Goal: Information Seeking & Learning: Check status

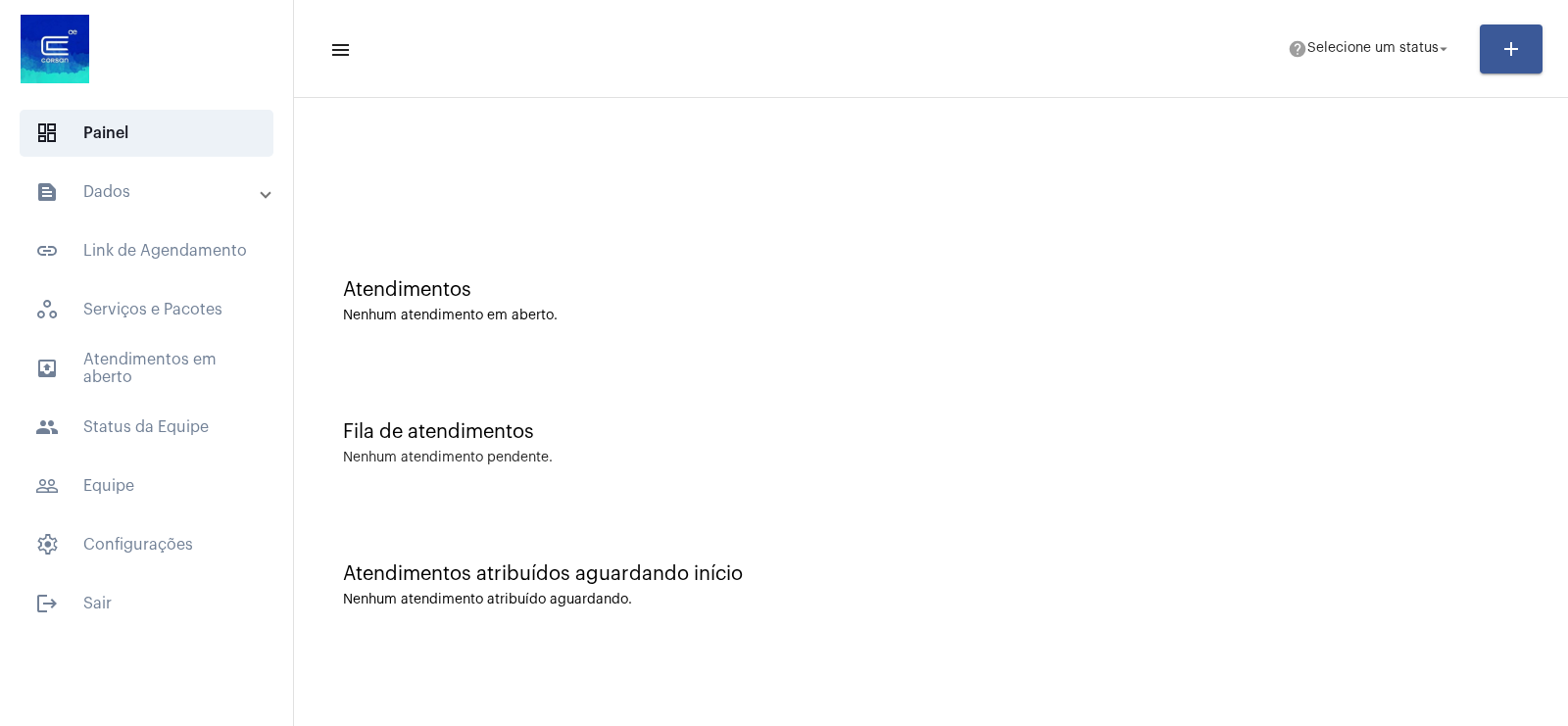
click at [93, 211] on mat-expansion-panel-header "text_snippet_outlined Dados" at bounding box center [153, 192] width 282 height 47
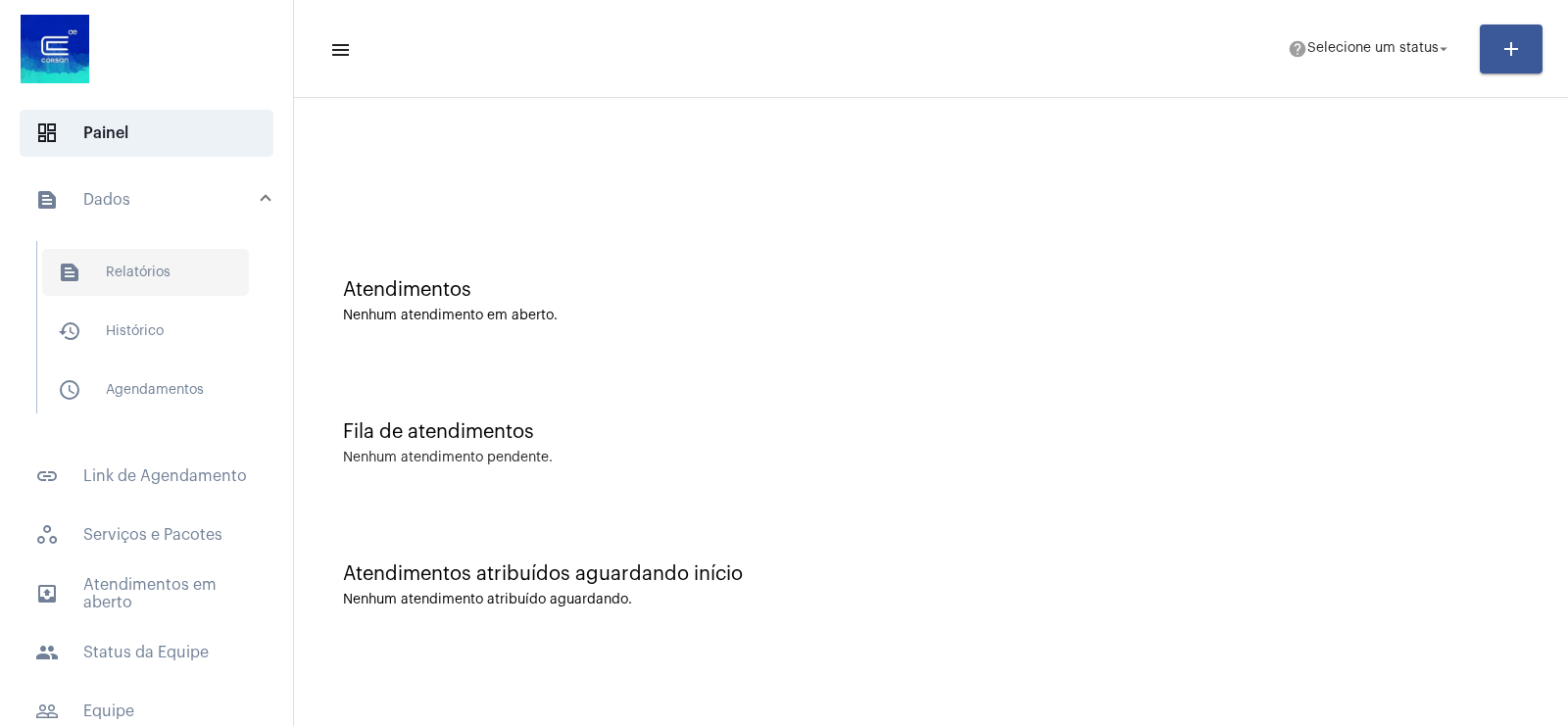
click at [159, 266] on span "text_snippet_outlined Relatórios" at bounding box center [145, 272] width 207 height 47
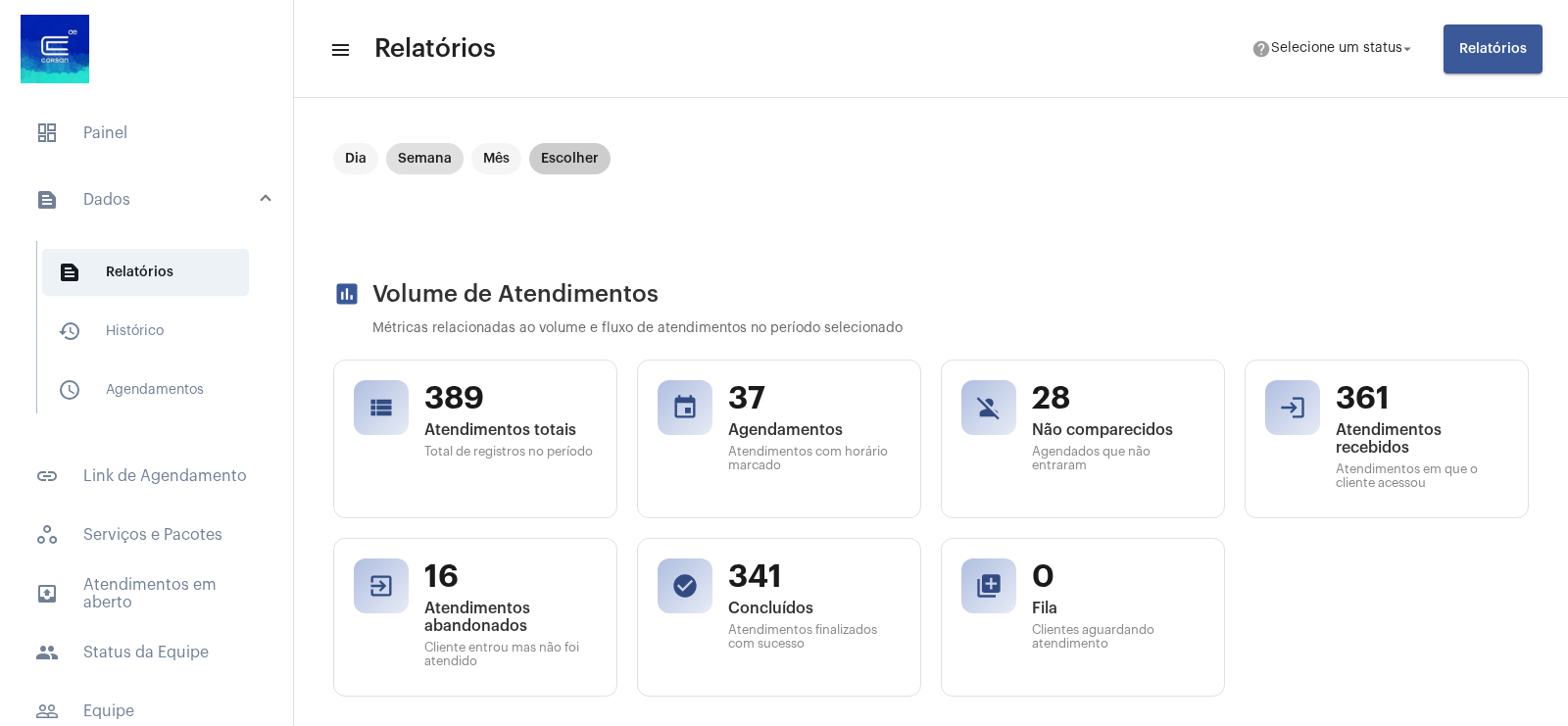
click at [571, 154] on mat-chip "Escolher" at bounding box center [569, 158] width 81 height 31
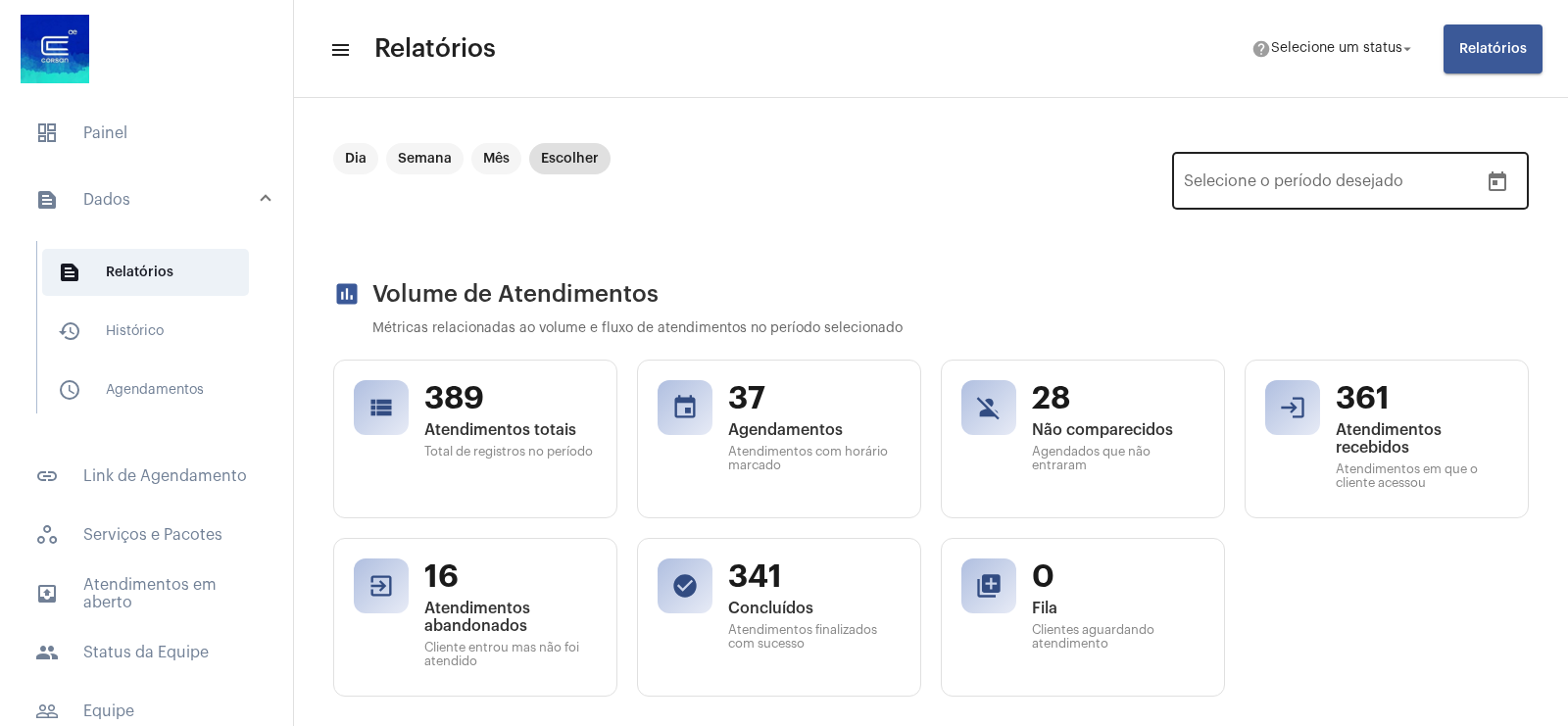
click at [1498, 175] on div at bounding box center [1497, 182] width 39 height 39
click at [1486, 179] on icon "Open calendar" at bounding box center [1498, 183] width 24 height 24
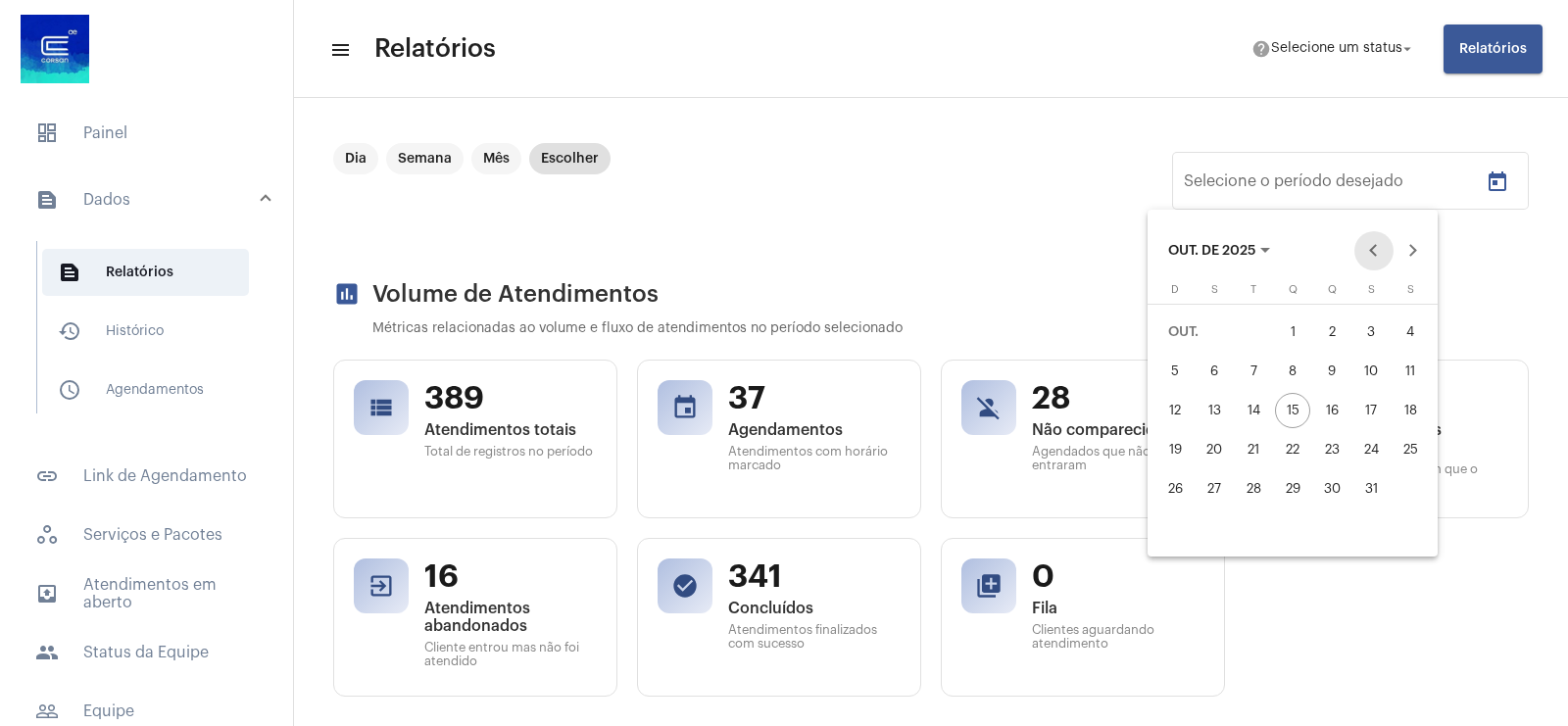
click at [1367, 260] on button "Previous month" at bounding box center [1373, 251] width 39 height 39
click at [1413, 246] on button "Next month" at bounding box center [1413, 251] width 39 height 39
click at [1223, 403] on div "13" at bounding box center [1213, 410] width 35 height 35
type input "[DATE]"
click at [1223, 403] on div "13" at bounding box center [1213, 410] width 35 height 35
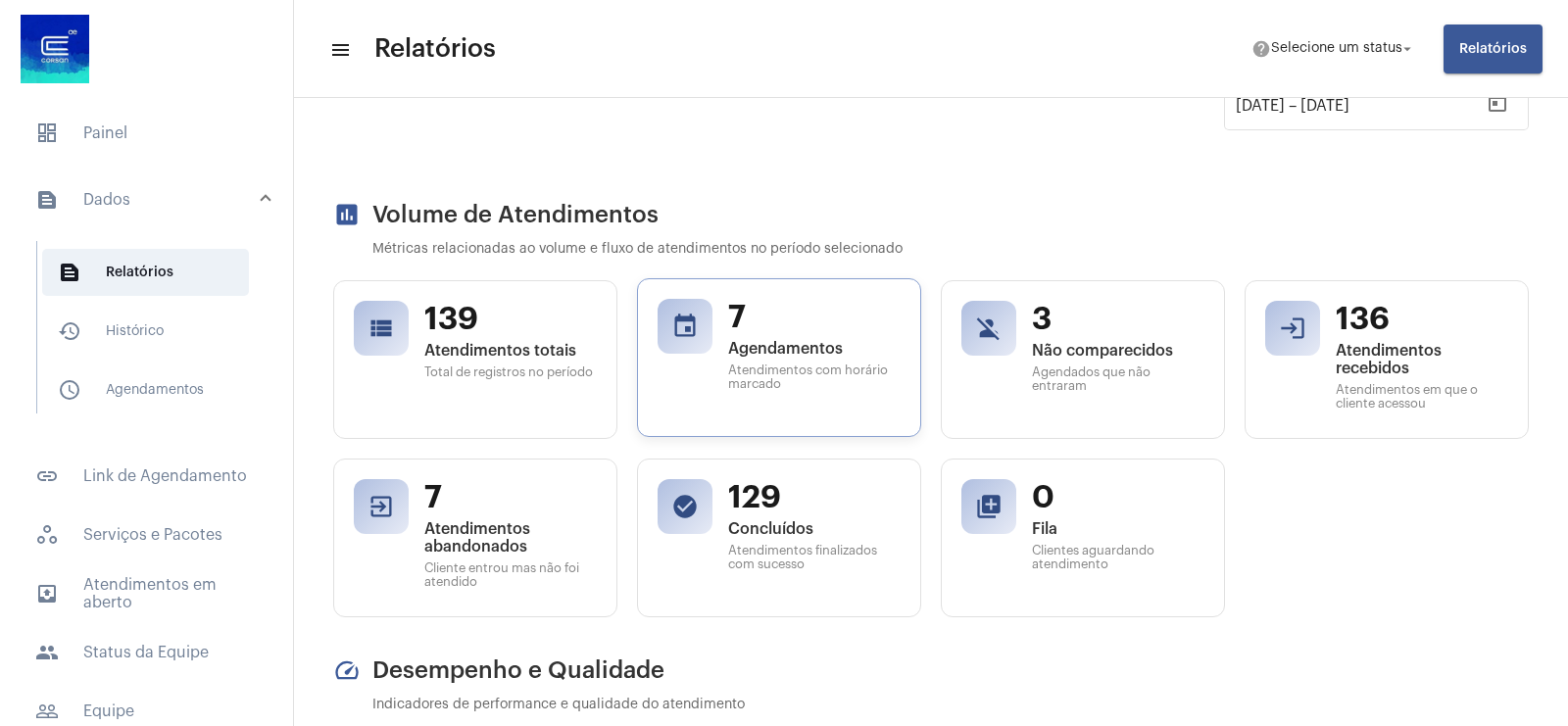
scroll to position [123, 0]
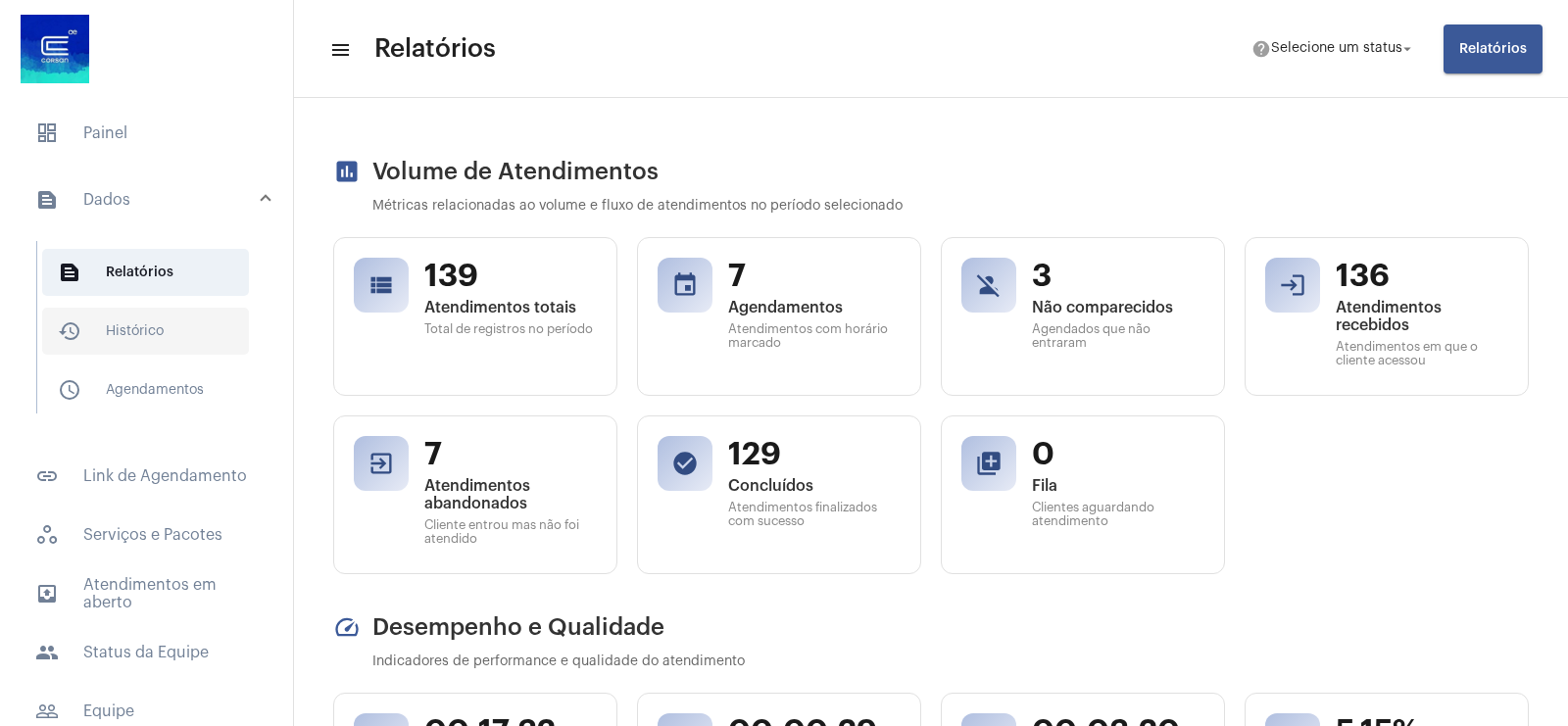
click at [154, 345] on span "history_outlined Histórico" at bounding box center [145, 331] width 207 height 47
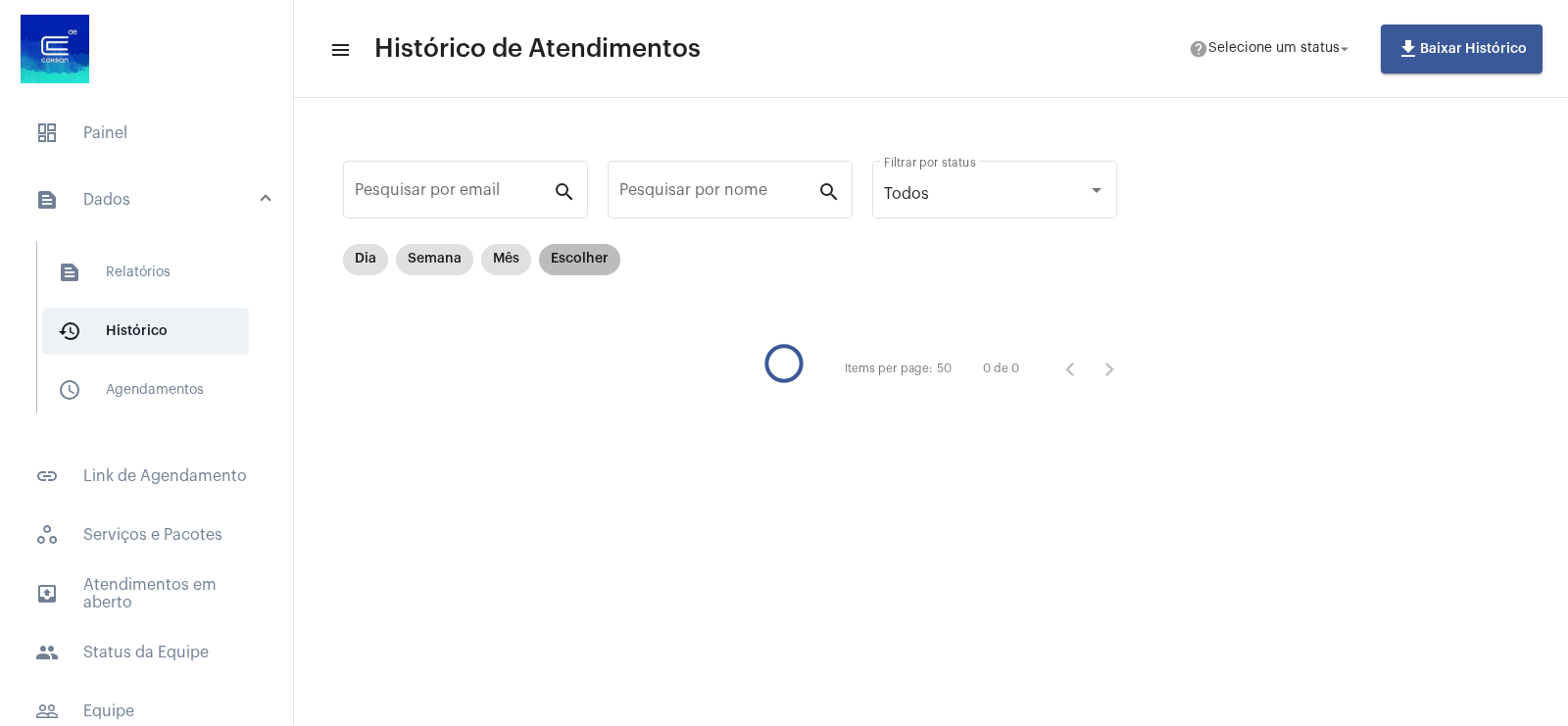
click at [556, 260] on mat-chip "Escolher" at bounding box center [579, 259] width 81 height 31
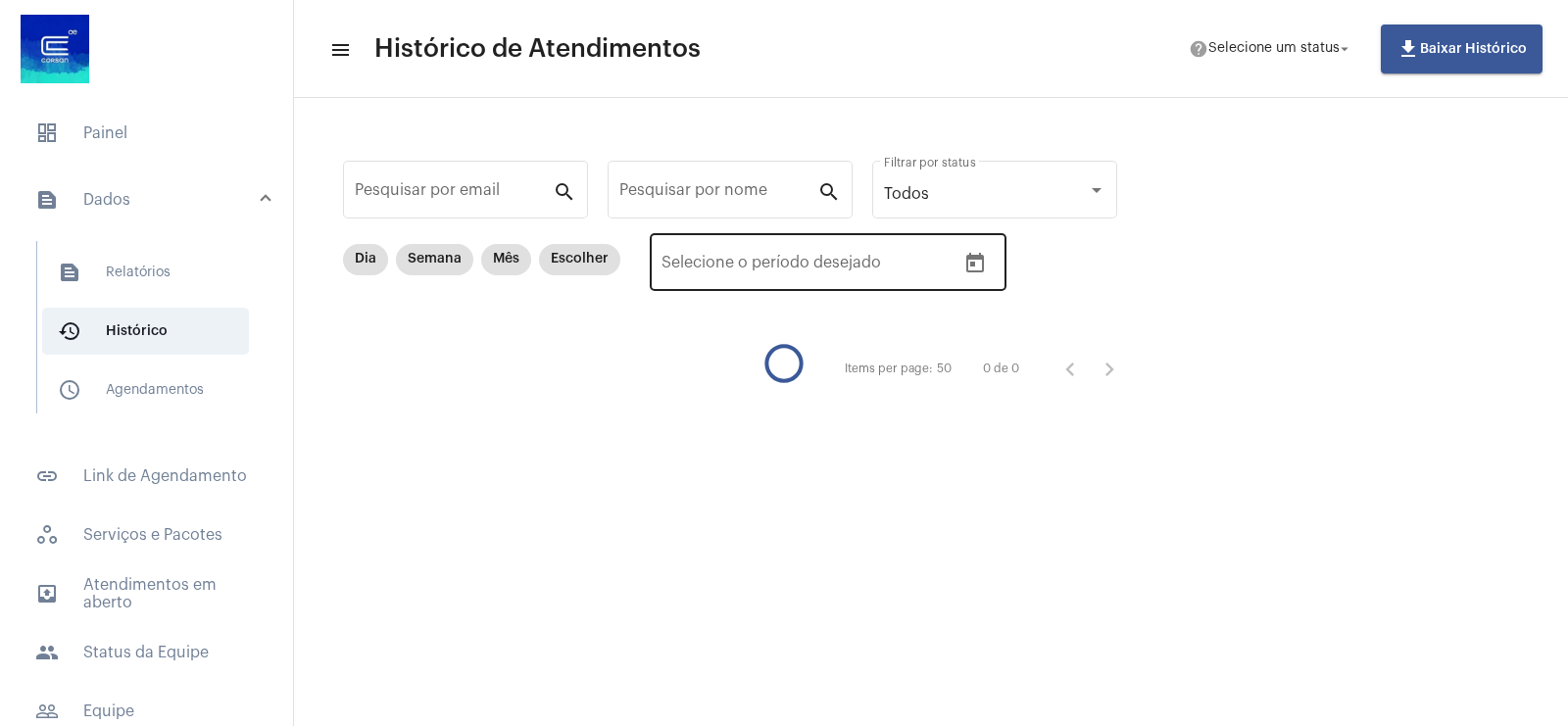
click at [981, 261] on icon "Open calendar" at bounding box center [976, 264] width 24 height 24
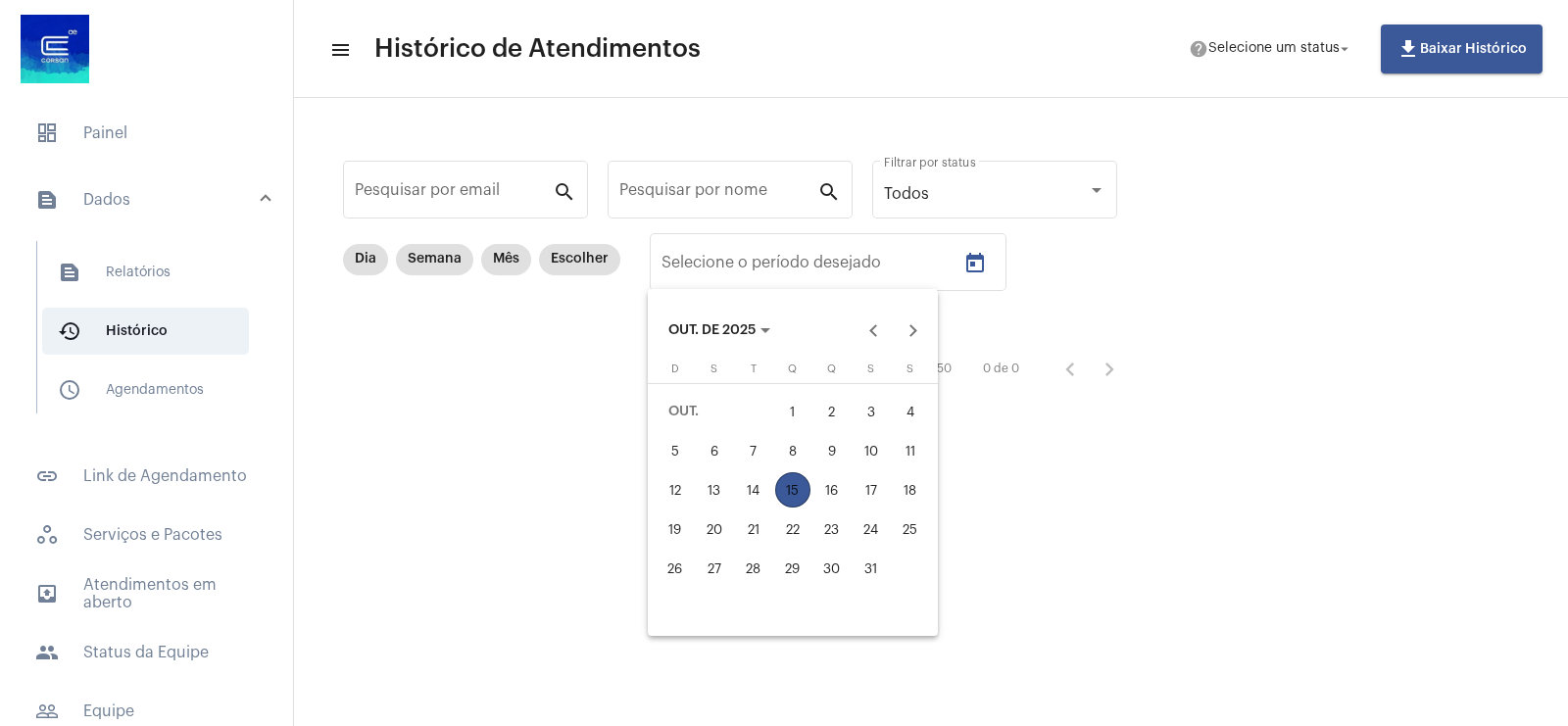
click at [718, 478] on div "13" at bounding box center [714, 489] width 35 height 35
type input "[DATE]"
click at [718, 478] on div "13" at bounding box center [714, 489] width 35 height 35
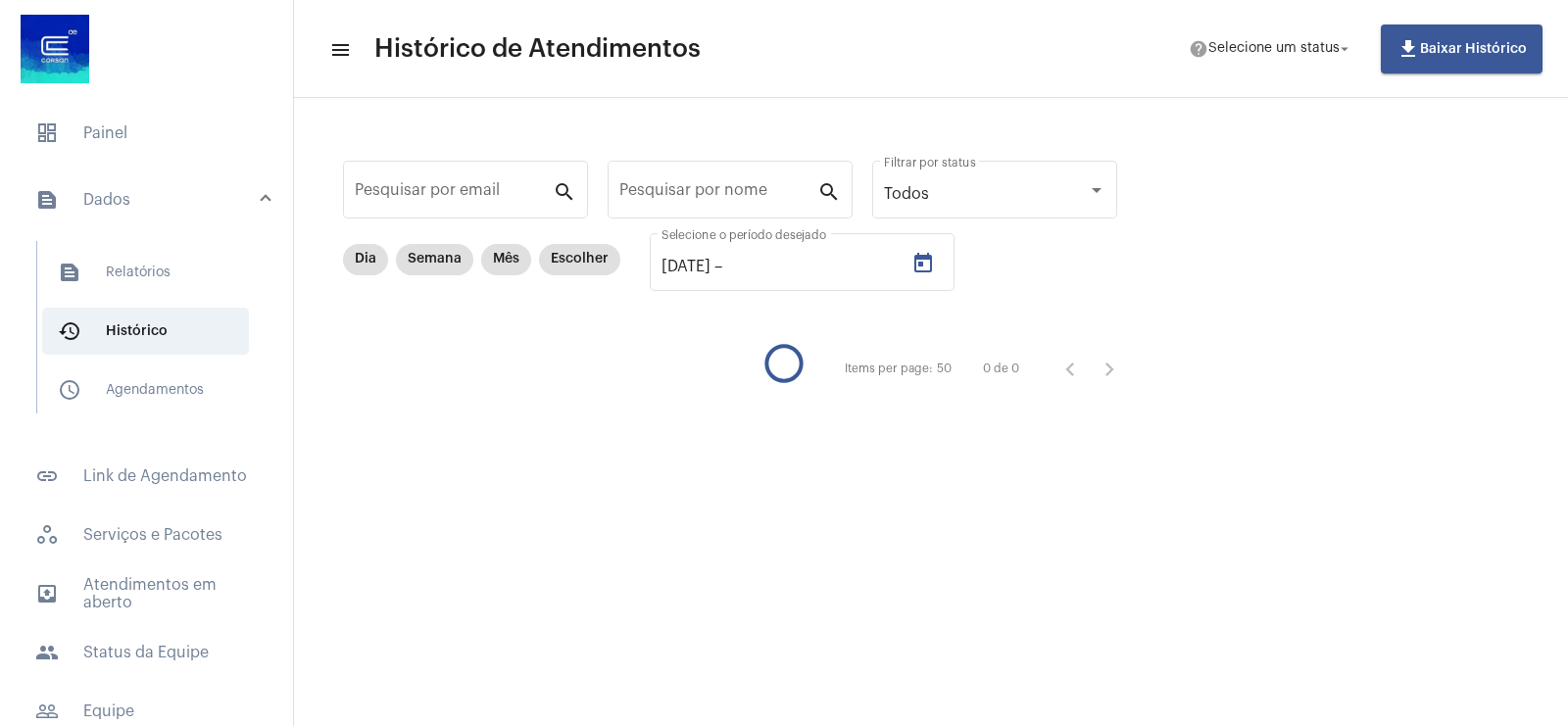
type input "[DATE]"
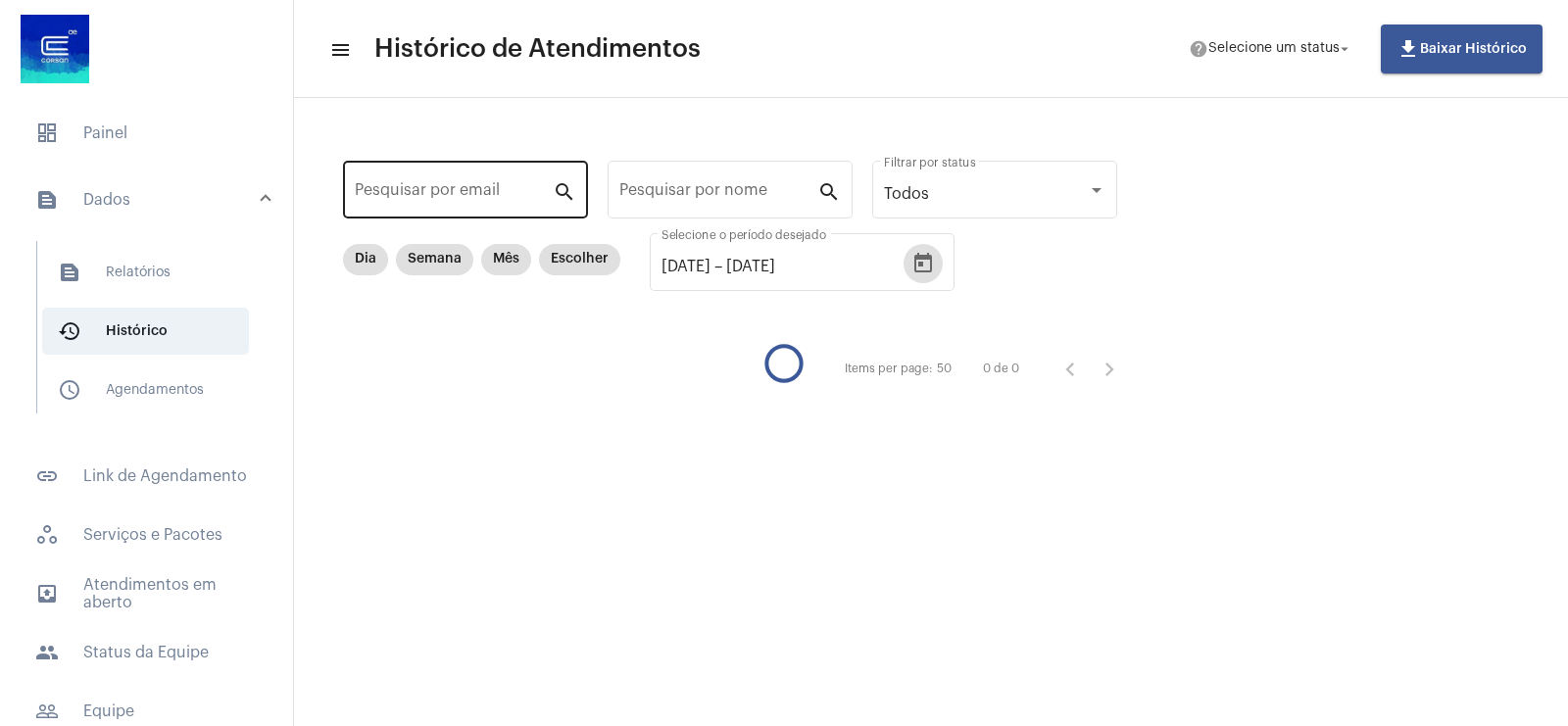
click at [456, 191] on input "Pesquisar por email" at bounding box center [453, 195] width 198 height 18
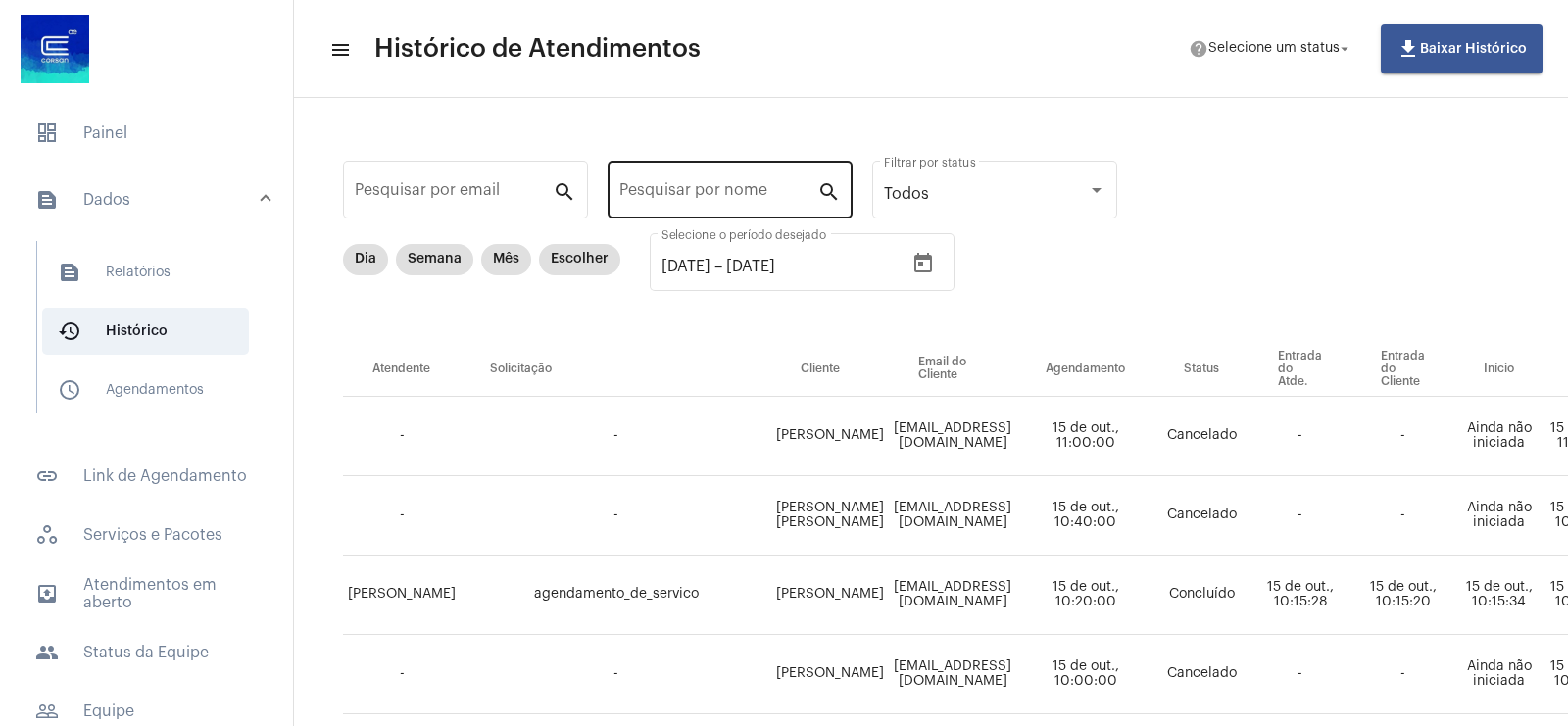
click at [650, 175] on div "Pesquisar por nome" at bounding box center [718, 188] width 198 height 62
paste input "CAUA [PERSON_NAME]"
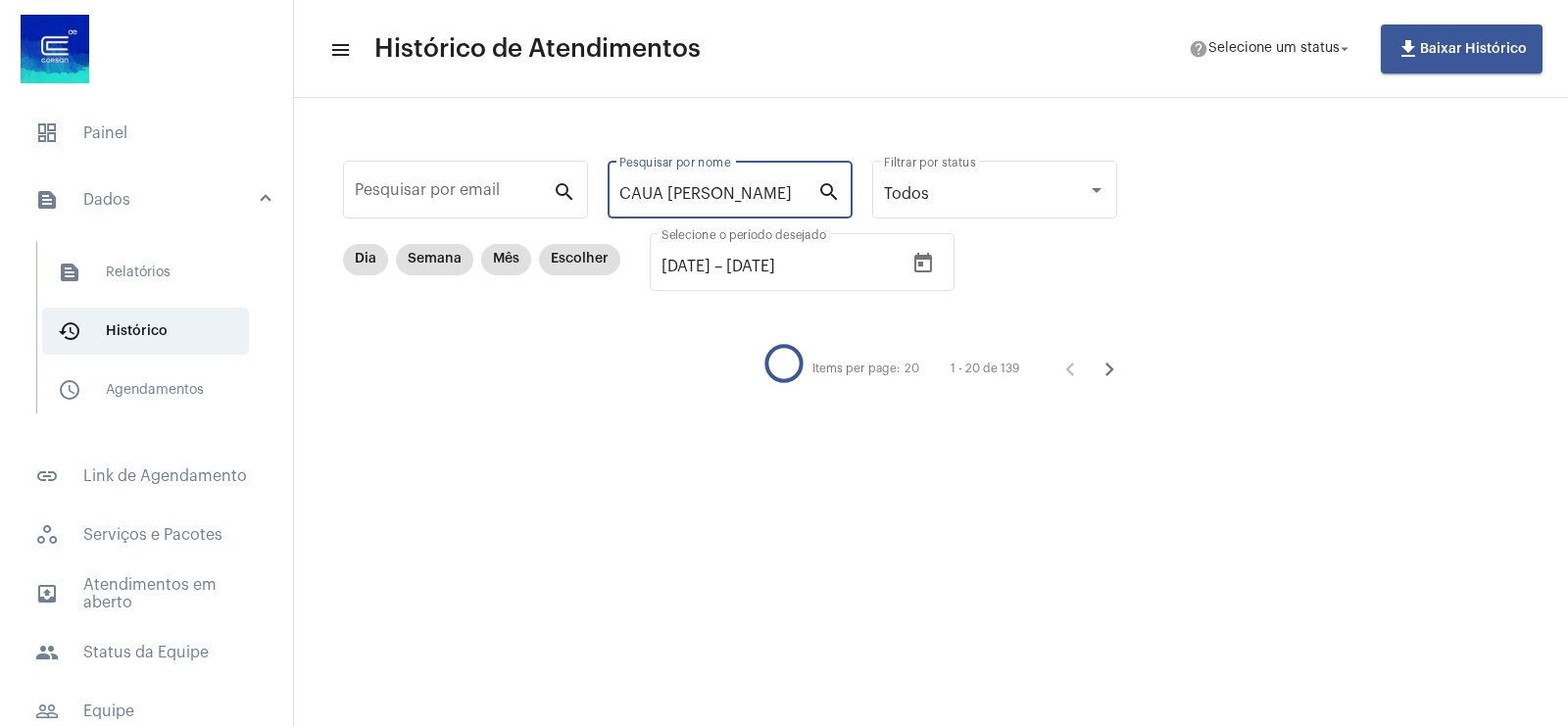
type input "CAUA [PERSON_NAME]"
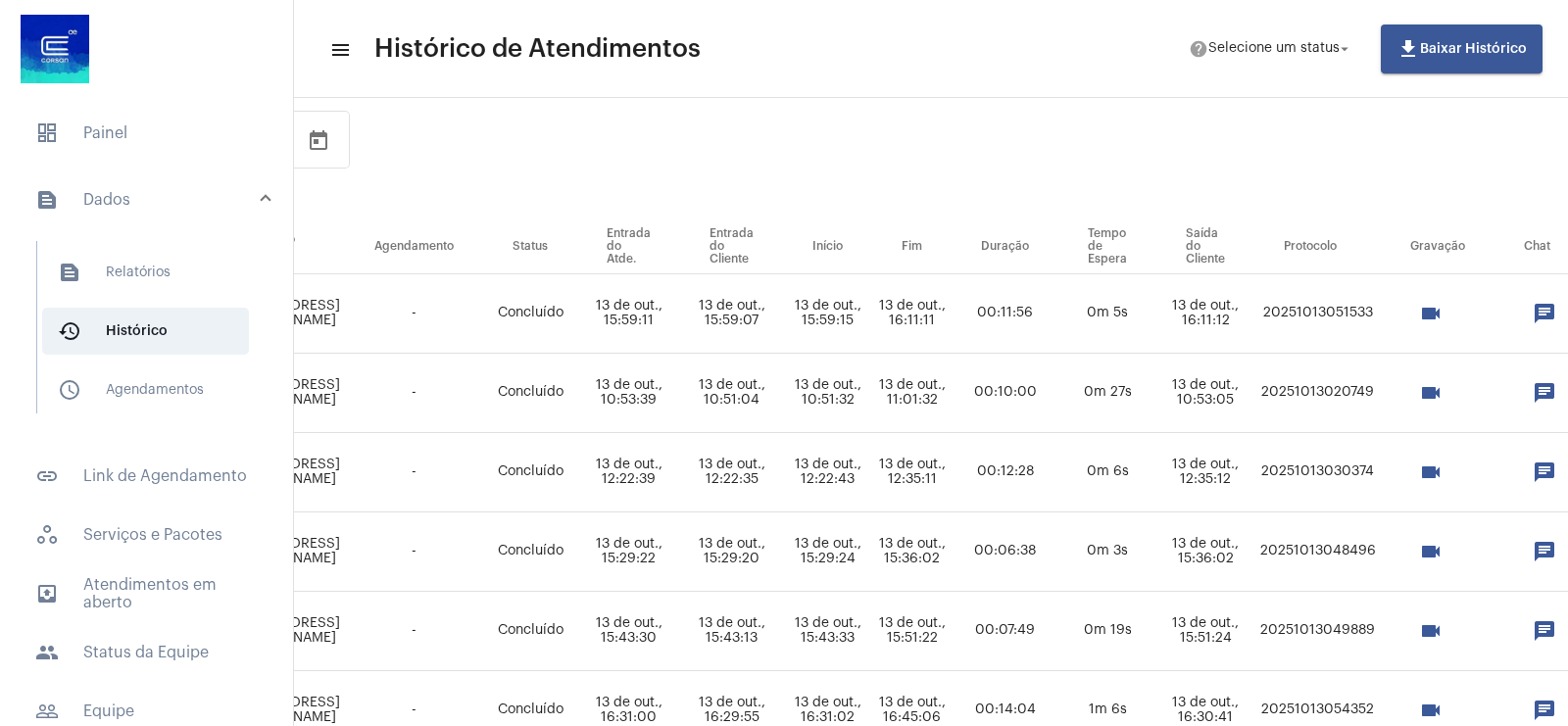
scroll to position [123, 731]
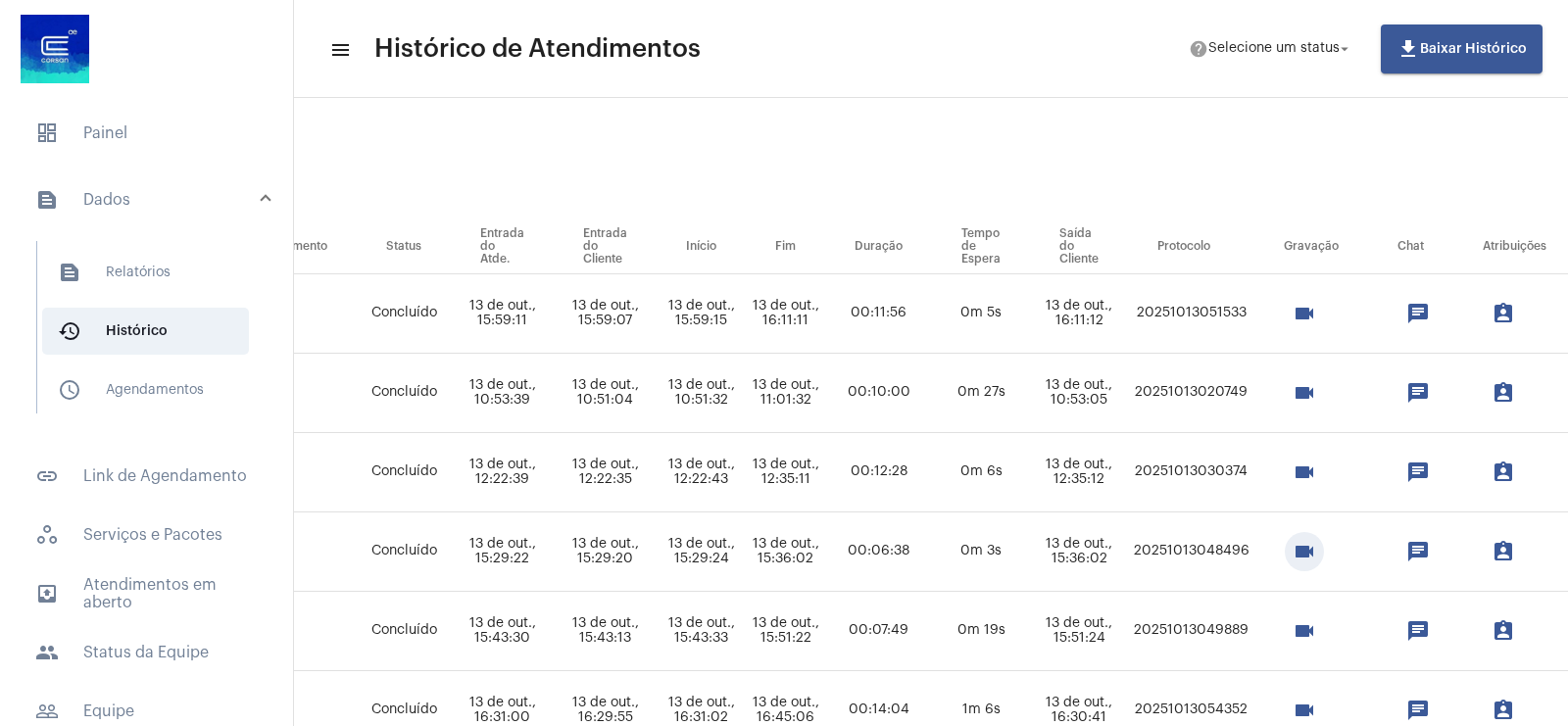
click at [1316, 552] on mat-icon "videocam" at bounding box center [1305, 552] width 24 height 24
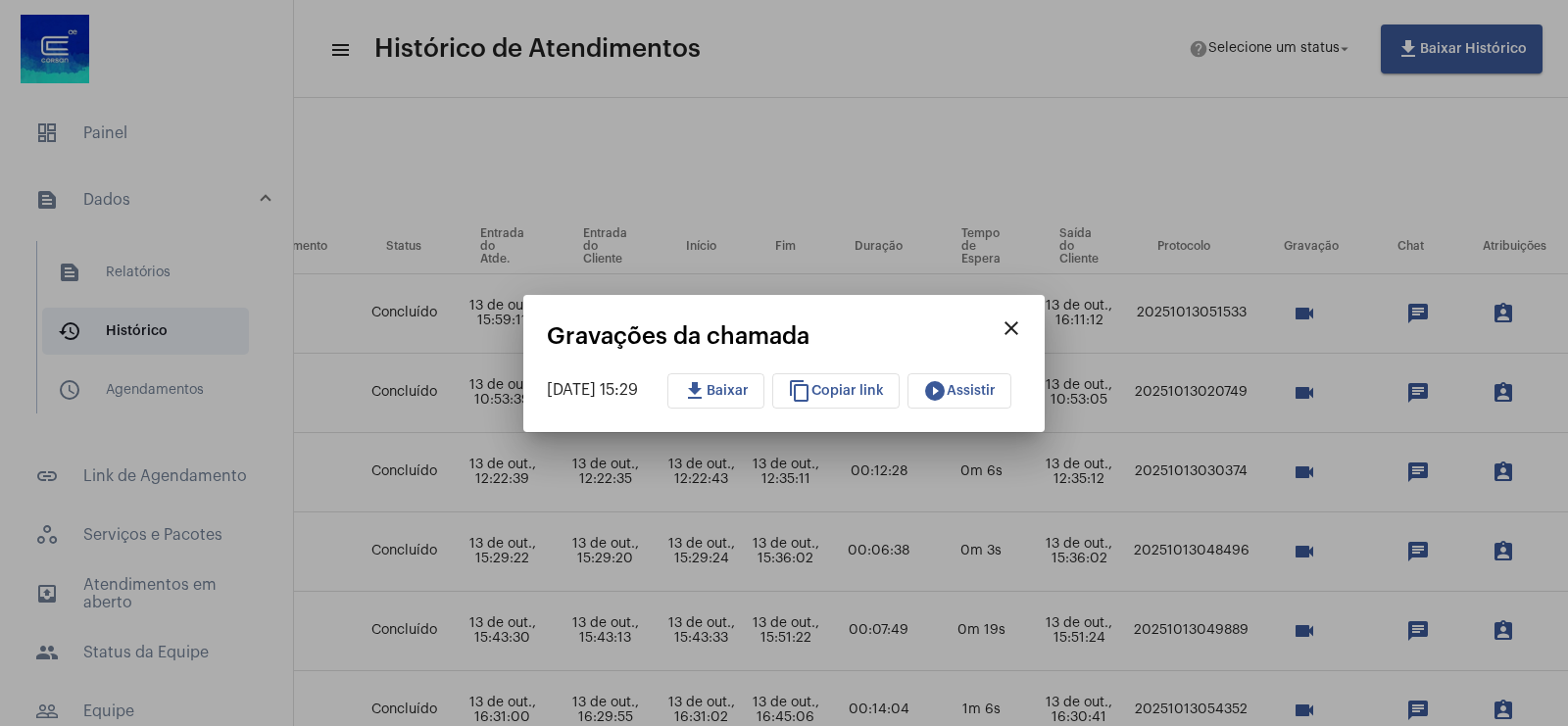
click at [991, 373] on button "play_circle_filled Assistir" at bounding box center [960, 390] width 104 height 35
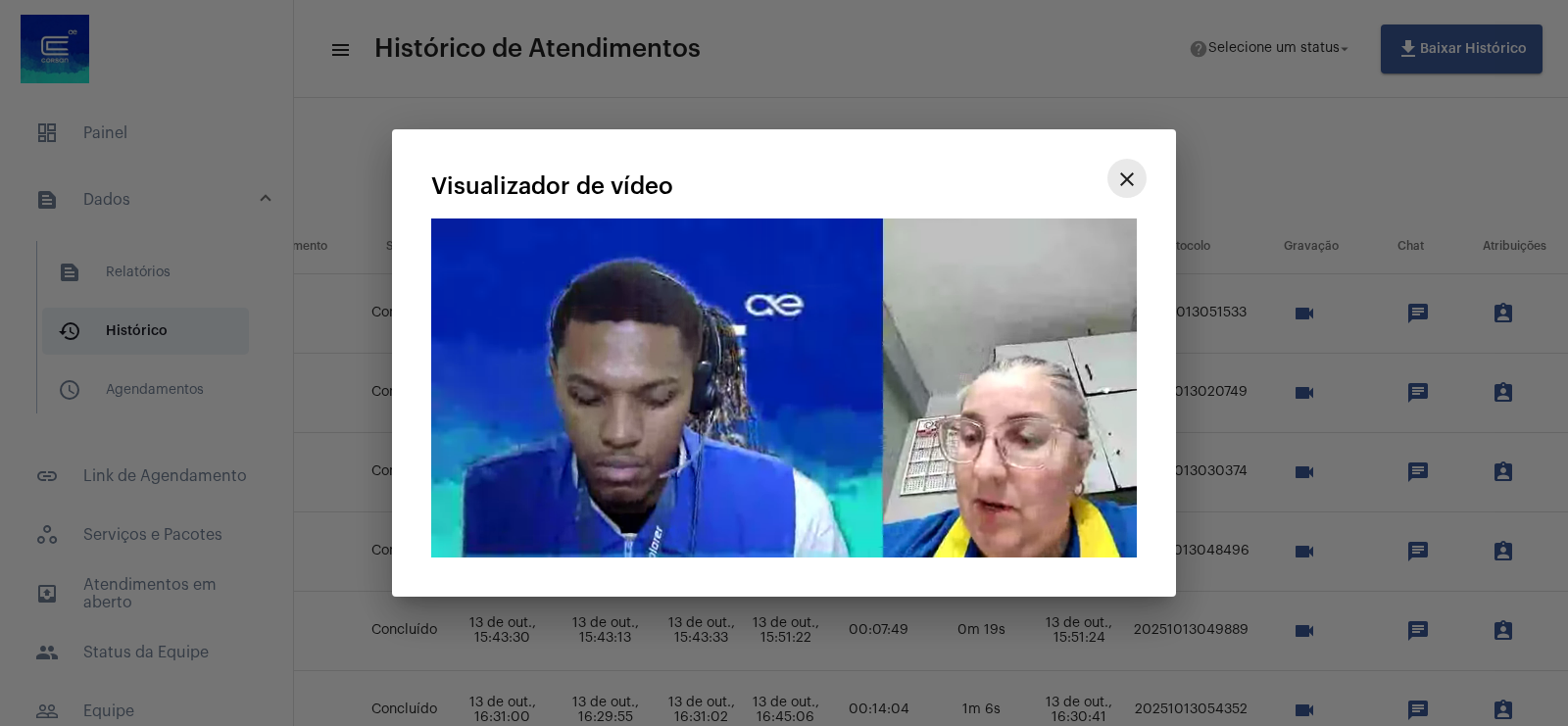
click at [1126, 168] on mat-icon "close" at bounding box center [1128, 180] width 24 height 24
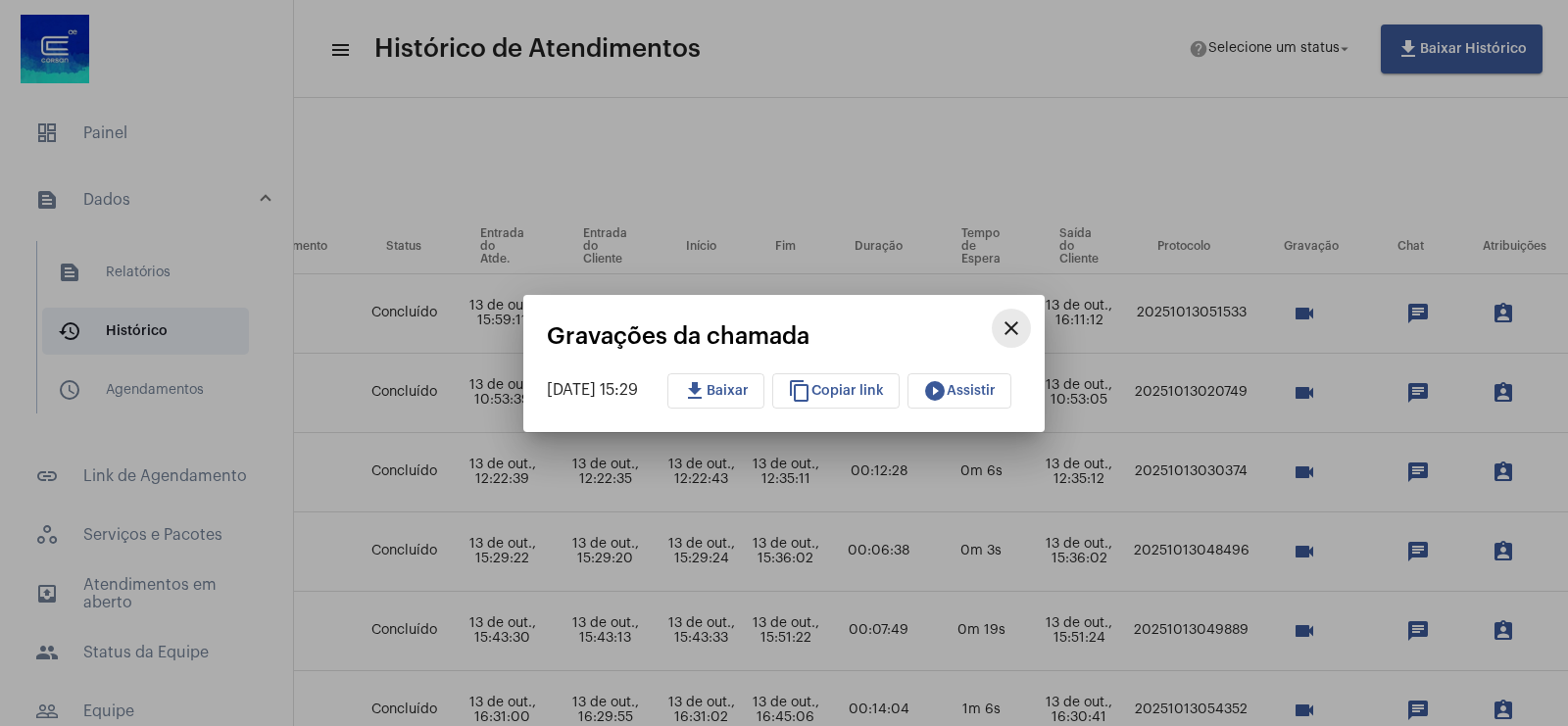
click at [1024, 324] on mat-icon "close" at bounding box center [1012, 329] width 24 height 24
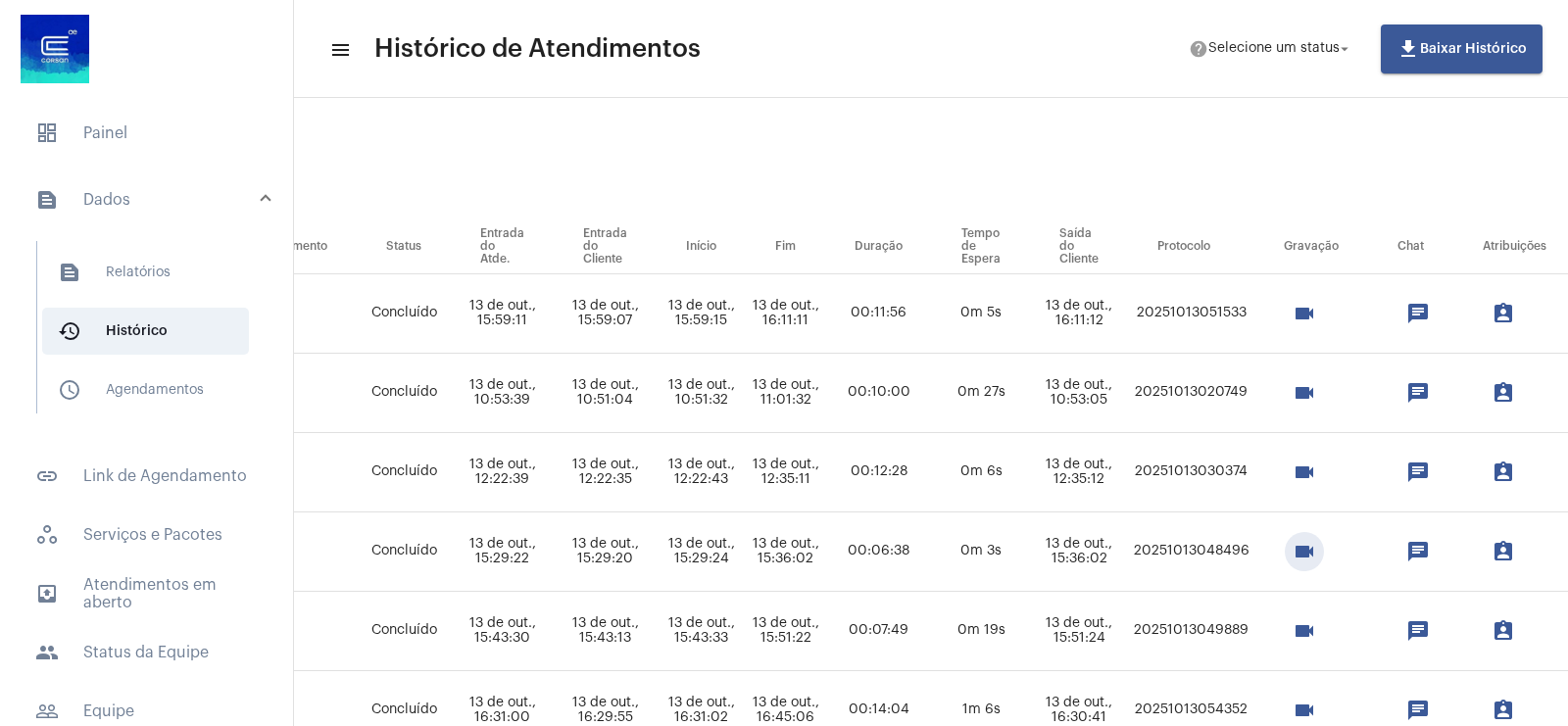
click at [1254, 550] on td "20251013048496" at bounding box center [1191, 552] width 127 height 80
copy td "20251013048496"
click at [1316, 560] on mat-icon "videocam" at bounding box center [1305, 552] width 24 height 24
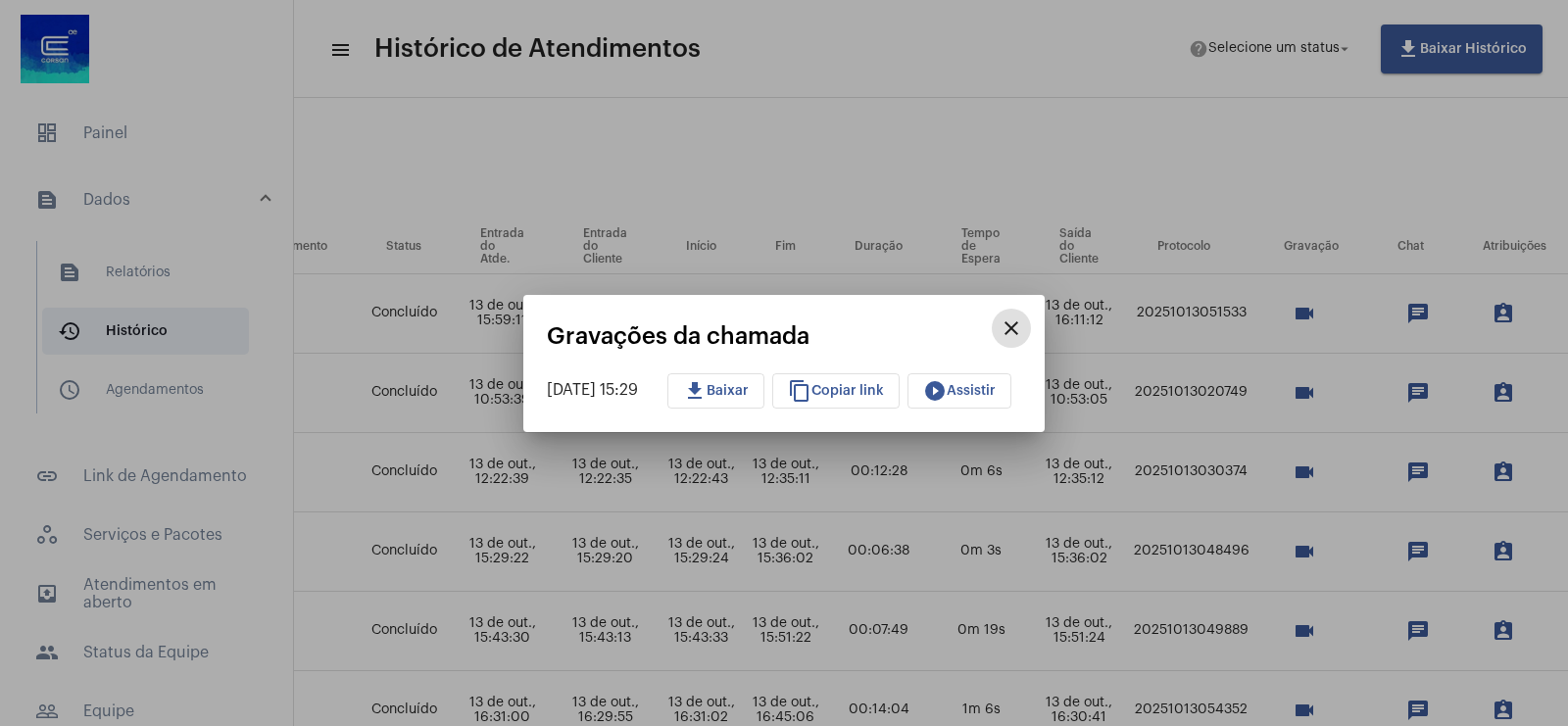
click at [934, 392] on button "play_circle_filled Assistir" at bounding box center [960, 390] width 104 height 35
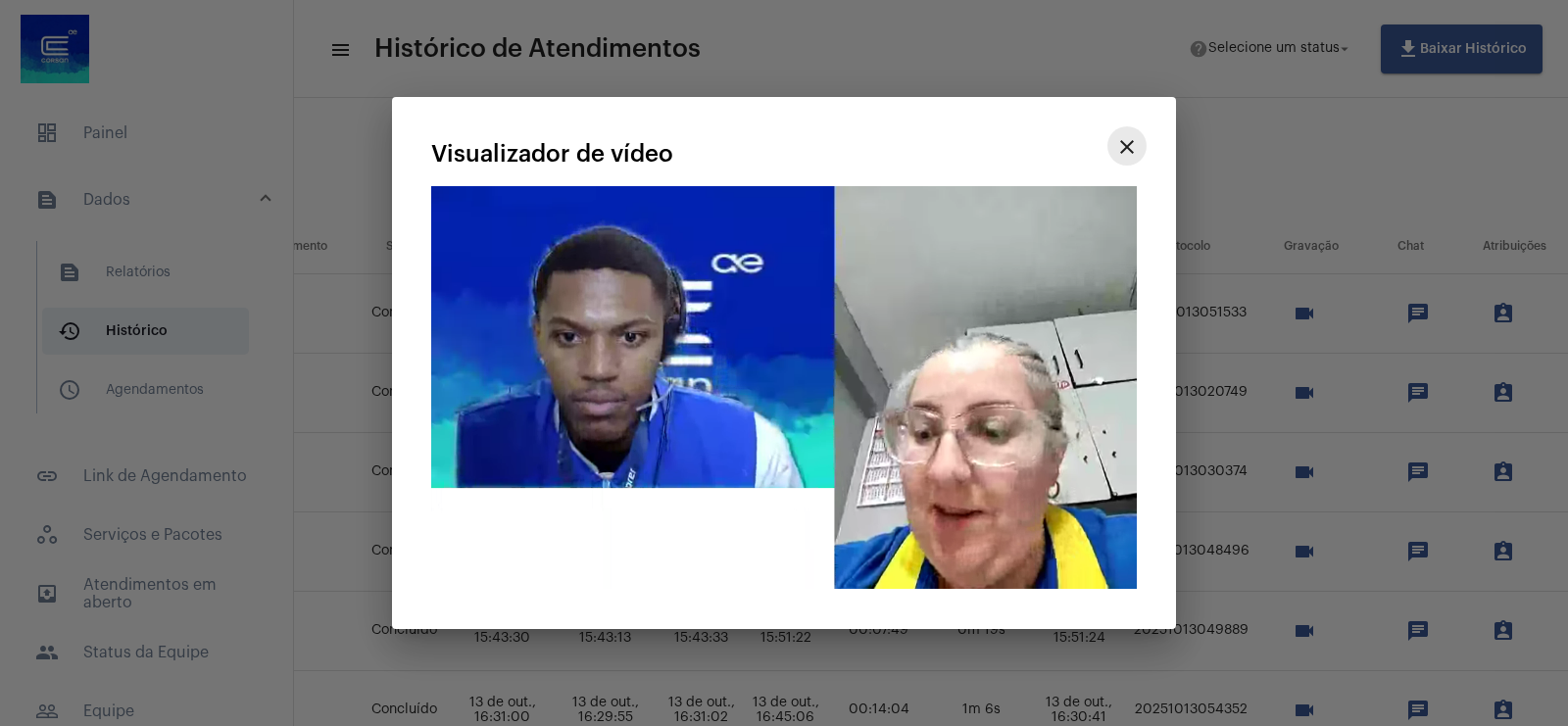
click at [1119, 152] on mat-icon "close" at bounding box center [1128, 147] width 24 height 24
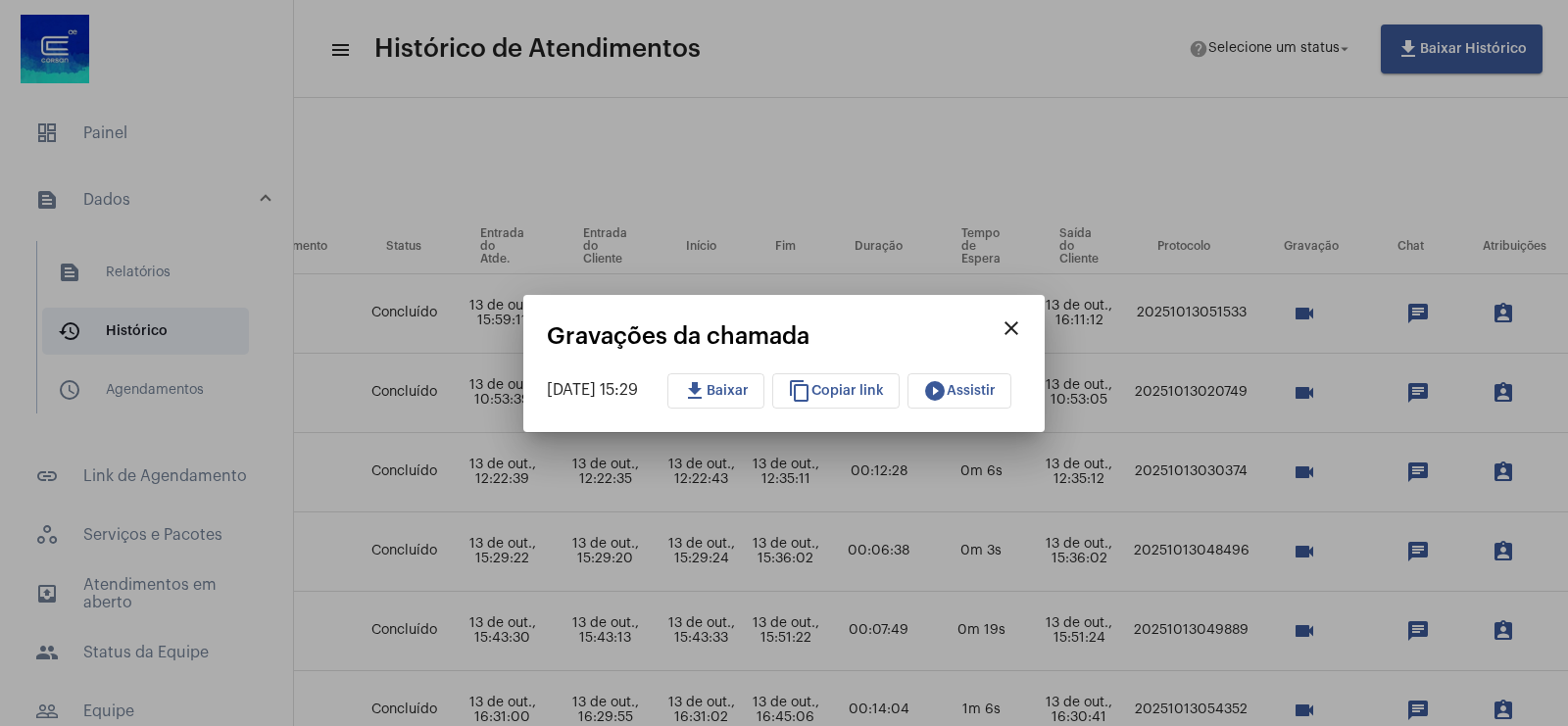
click at [1024, 317] on mat-icon "close" at bounding box center [1012, 329] width 24 height 24
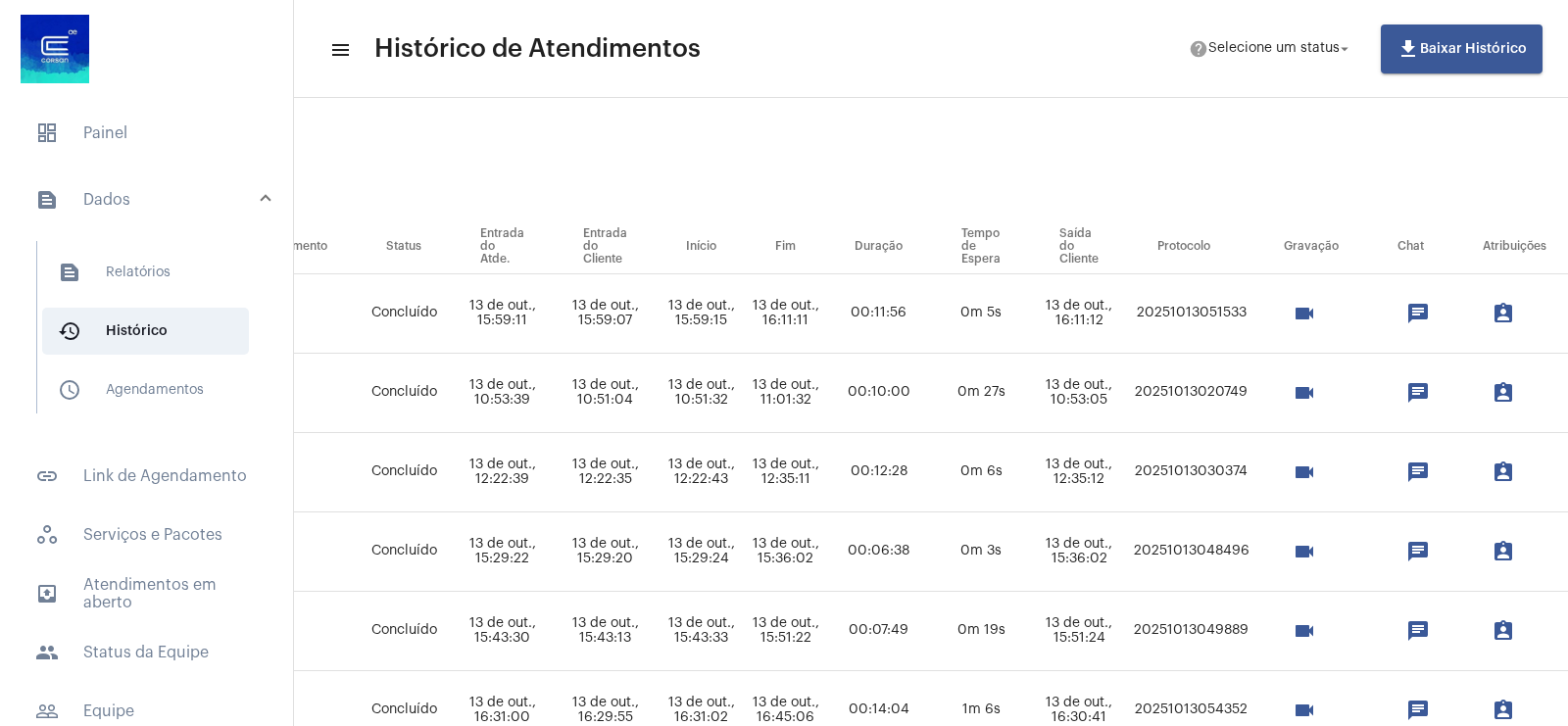
copy td "20251013048496"
